Goal: Transaction & Acquisition: Subscribe to service/newsletter

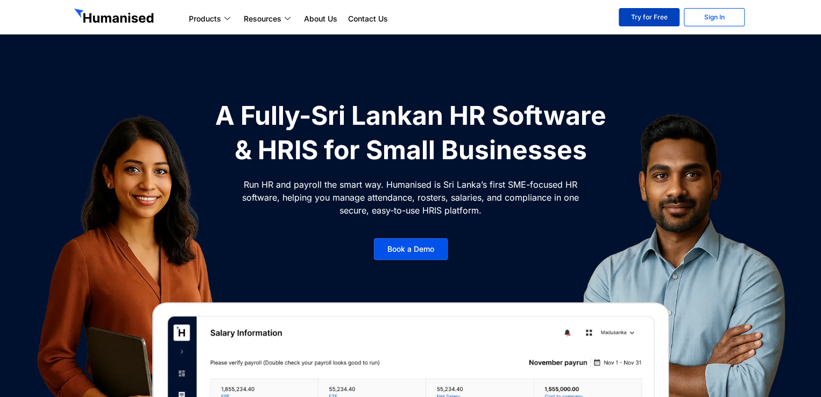
click at [635, 17] on link "Try for Free" at bounding box center [648, 17] width 61 height 18
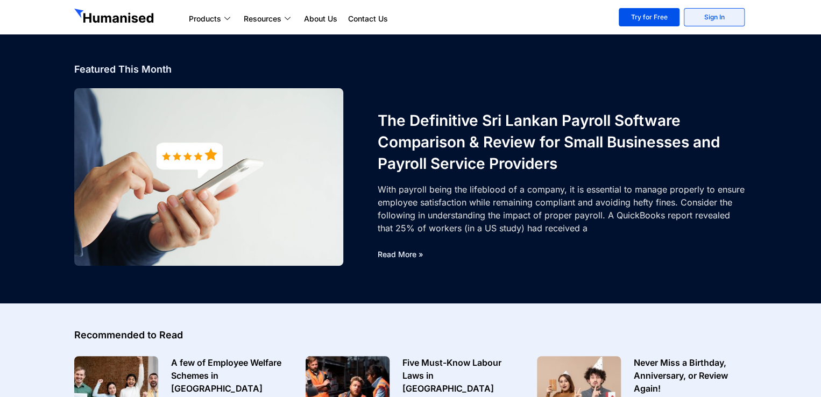
click at [714, 22] on link "Sign In" at bounding box center [713, 17] width 61 height 18
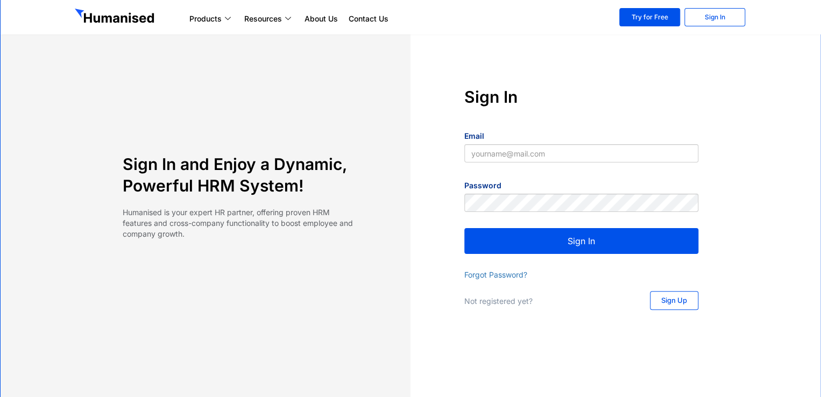
click at [690, 299] on link "Sign Up" at bounding box center [674, 300] width 48 height 19
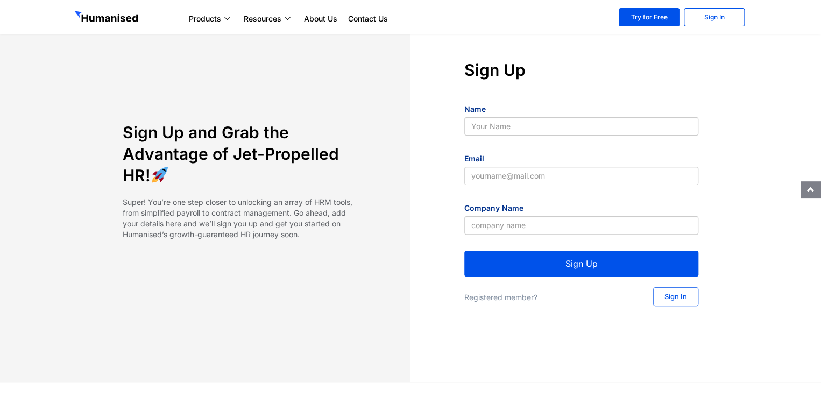
scroll to position [54, 0]
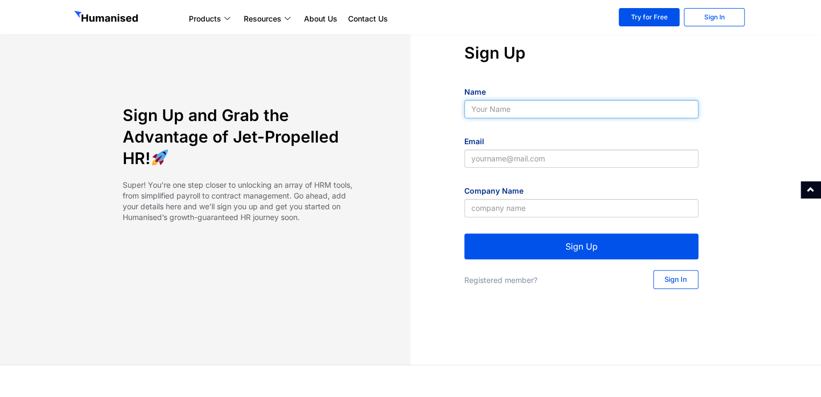
click at [580, 104] on input "Name" at bounding box center [581, 109] width 234 height 18
type input "rajith Lakshitha"
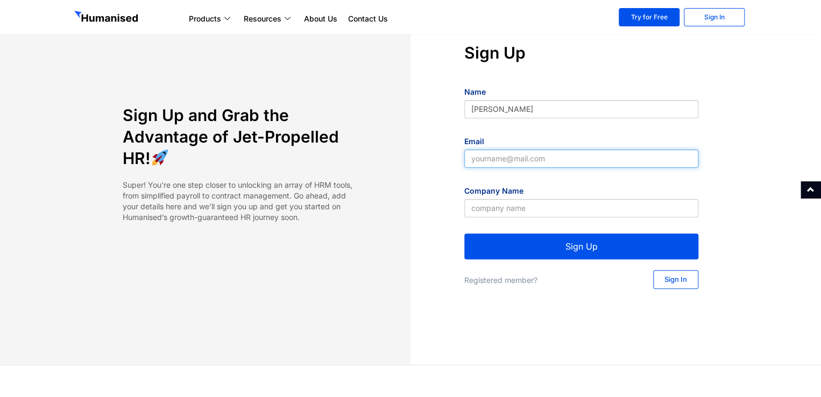
type input "rajith@cloudaccbook.com"
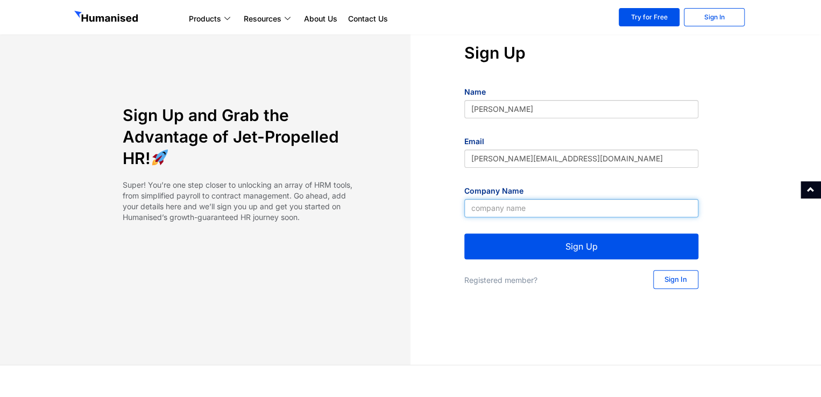
click at [553, 203] on input "Company Name" at bounding box center [581, 208] width 234 height 18
type input "Cloud Accbook"
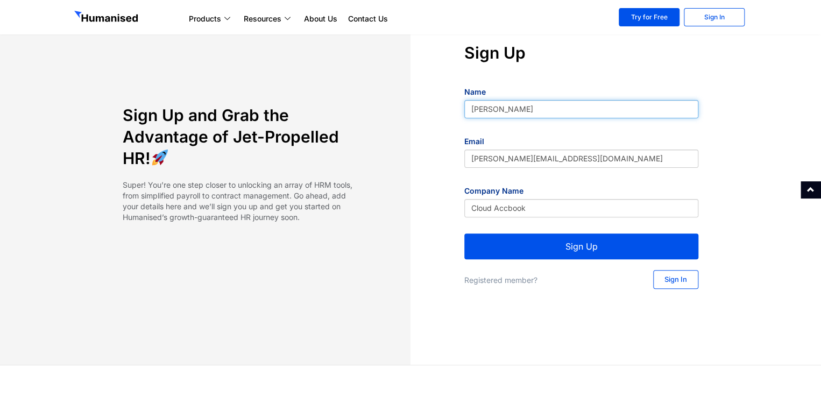
drag, startPoint x: 473, startPoint y: 109, endPoint x: 460, endPoint y: 111, distance: 13.1
click at [460, 111] on div "Sign Up Name rajith Lakshitha Email rajith@cloudaccbook.com Company Name Cloud …" at bounding box center [580, 166] width 341 height 249
type input "Rajith Lakshitha"
click at [385, 169] on div "Sign Up and Grab the Advantage of Jet-Propelled HR! Super! You’re one step clos…" at bounding box center [239, 166] width 341 height 249
click at [570, 248] on button "Sign Up" at bounding box center [581, 246] width 234 height 26
